Goal: Find specific page/section: Find specific page/section

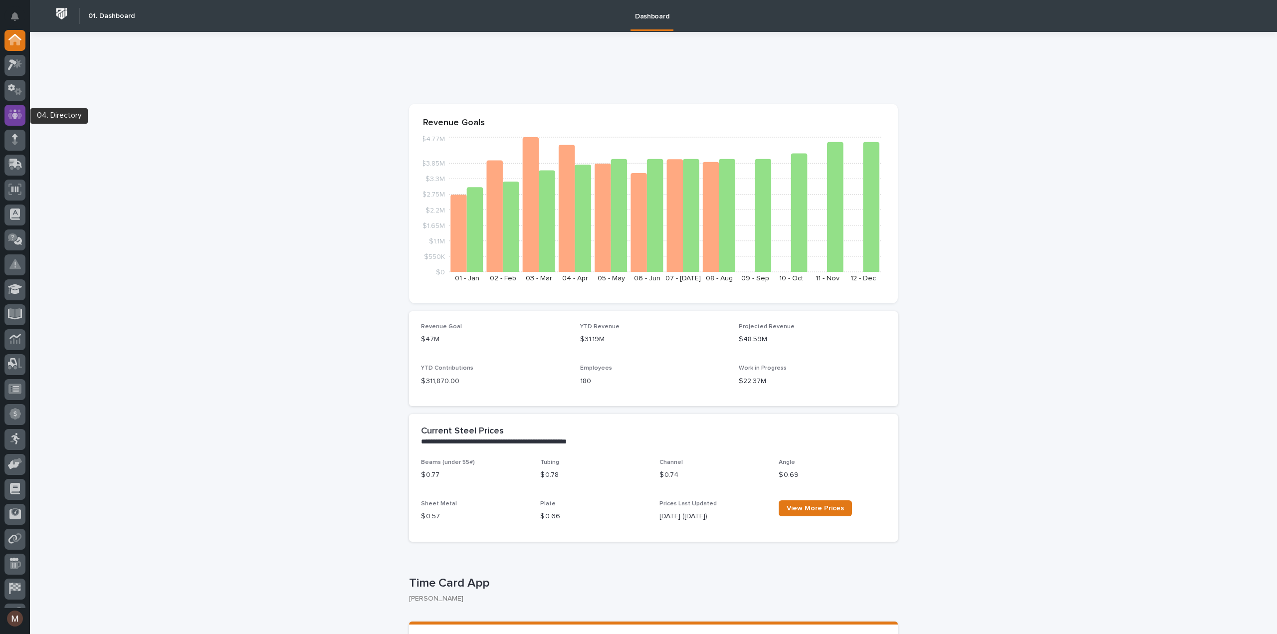
click at [8, 110] on icon at bounding box center [15, 114] width 14 height 11
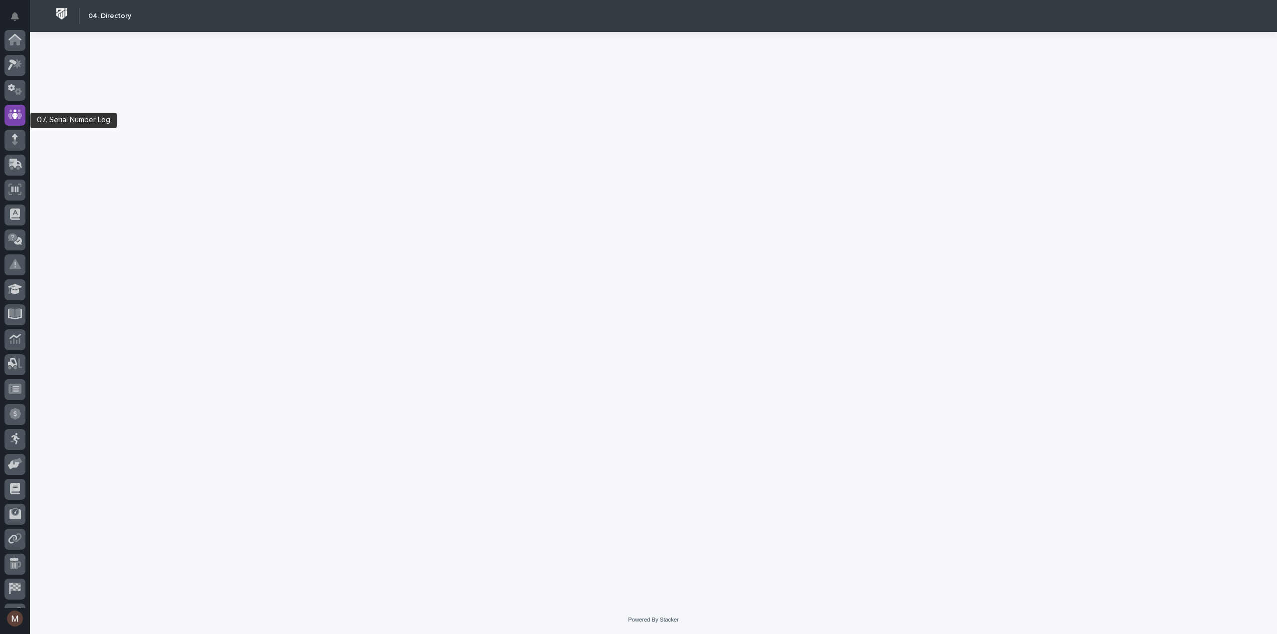
scroll to position [70, 0]
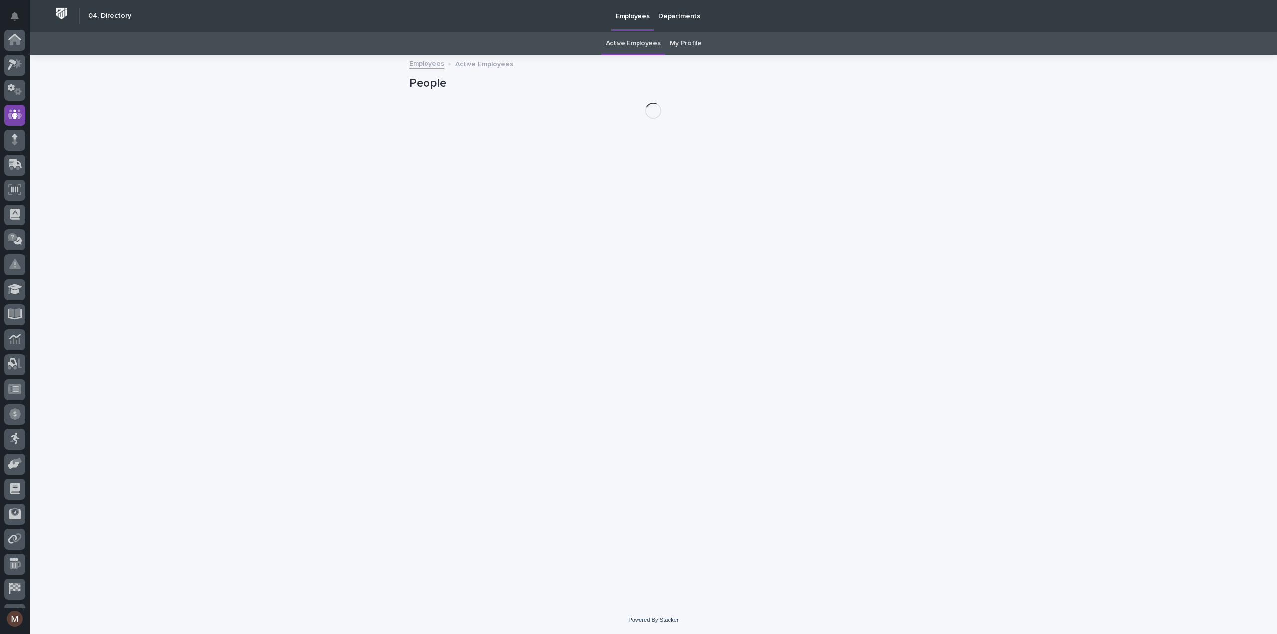
scroll to position [70, 0]
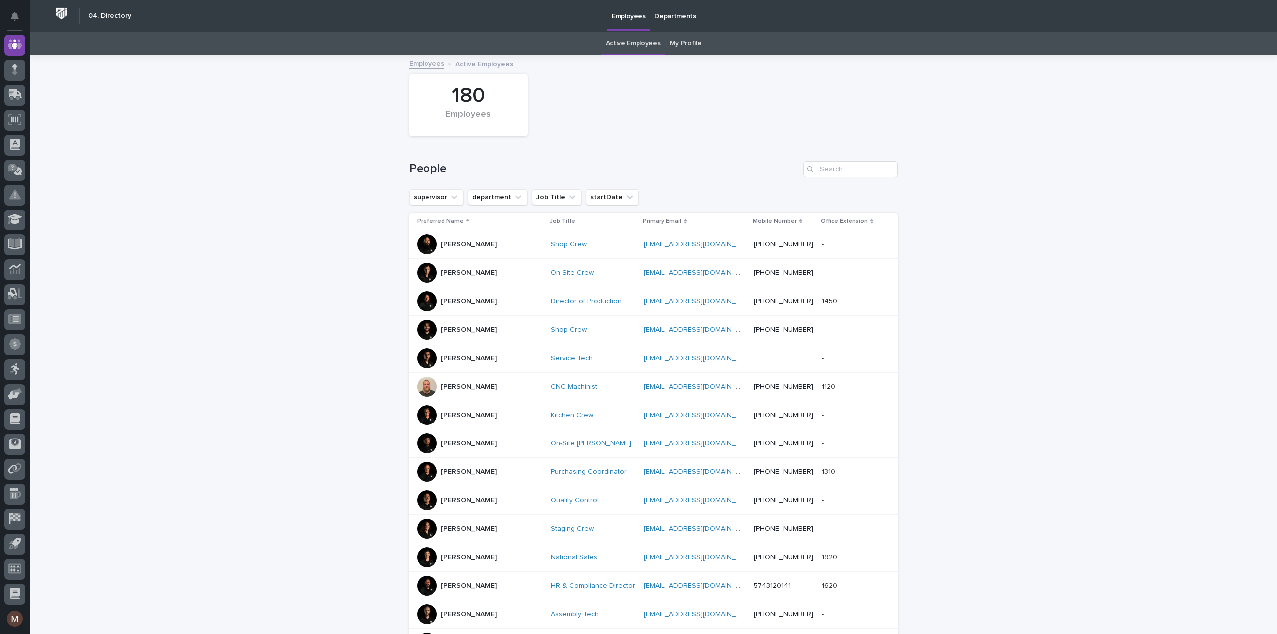
click at [684, 38] on link "My Profile" at bounding box center [686, 43] width 32 height 23
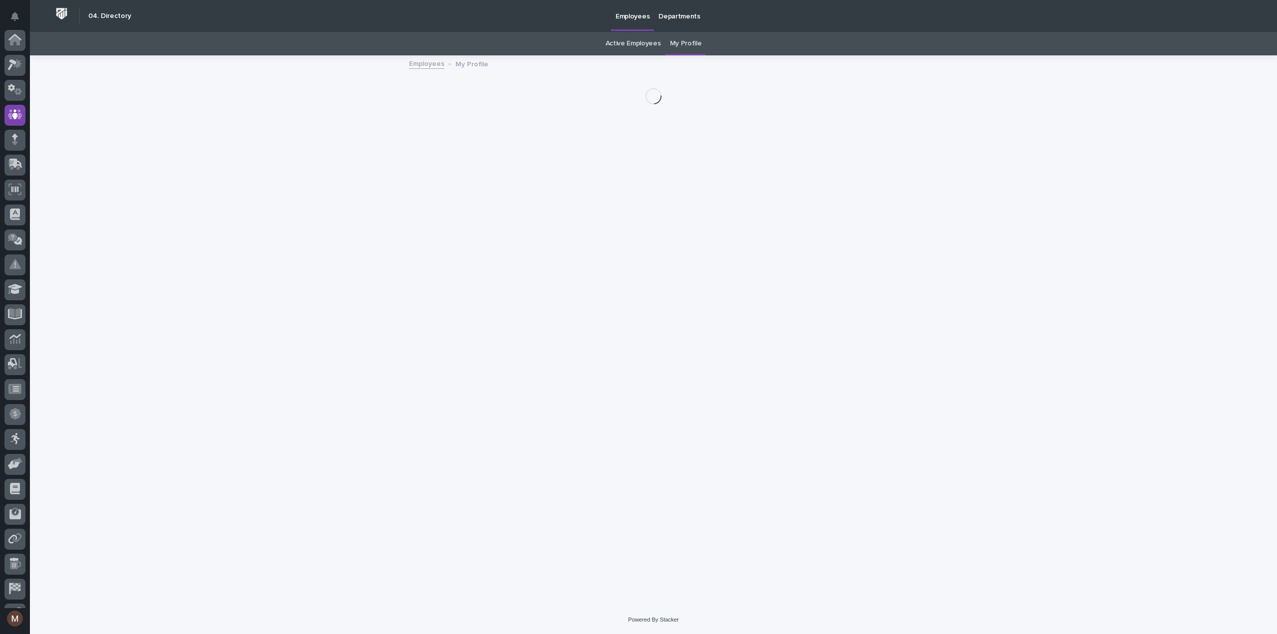
scroll to position [70, 0]
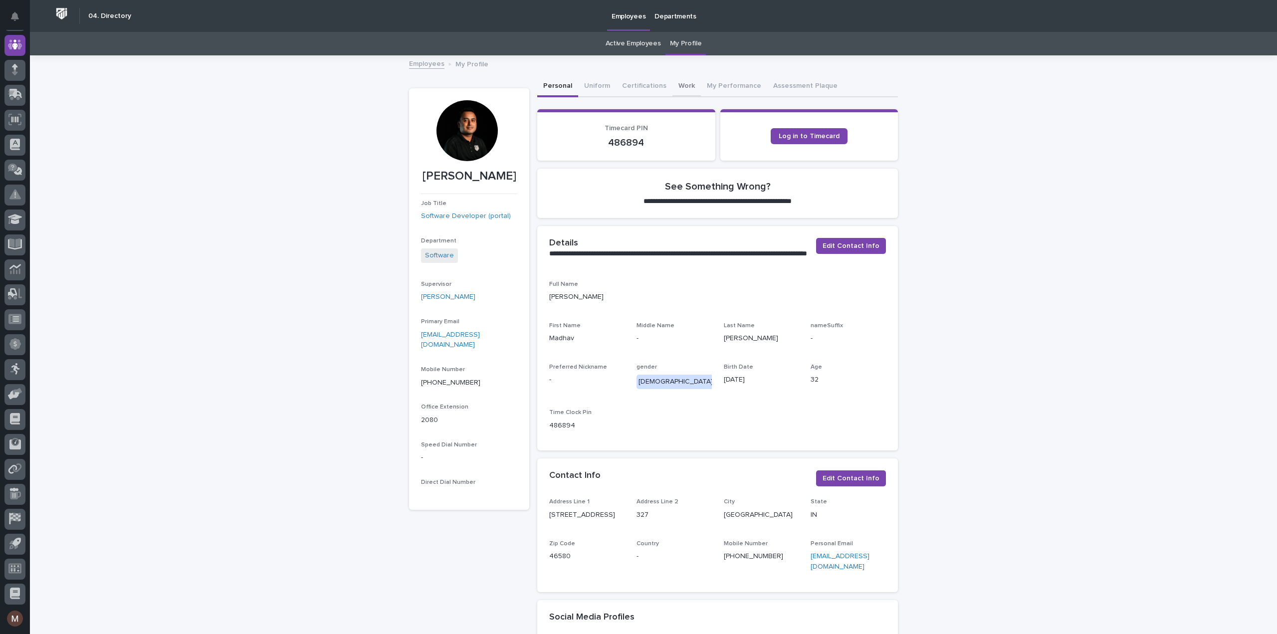
click at [682, 78] on button "Work" at bounding box center [687, 86] width 28 height 21
